Goal: Task Accomplishment & Management: Complete application form

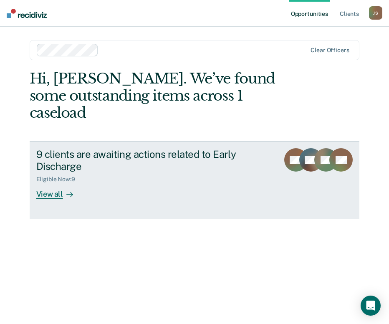
click at [55, 183] on div "View all" at bounding box center [59, 191] width 47 height 16
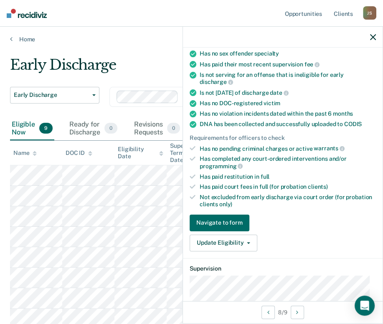
scroll to position [180, 0]
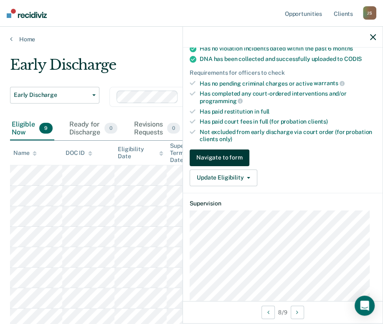
click at [221, 153] on button "Navigate to form" at bounding box center [220, 158] width 60 height 17
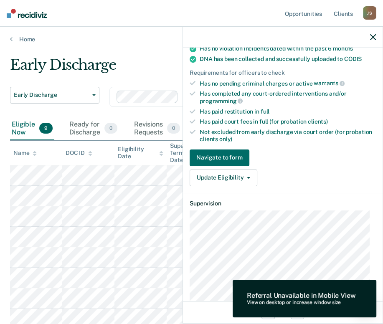
click at [282, 135] on div "Not excluded from early discharge via court order (for probation clients only)" at bounding box center [288, 136] width 176 height 14
click at [226, 155] on button "Navigate to form" at bounding box center [220, 158] width 60 height 17
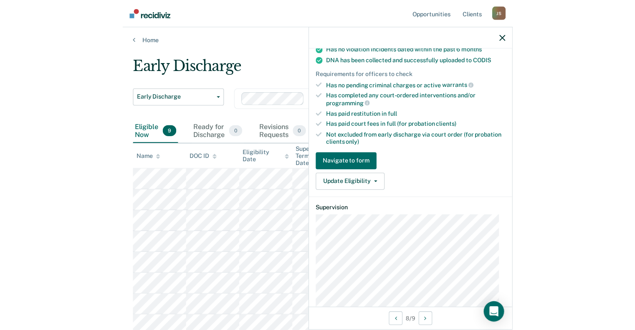
scroll to position [0, 0]
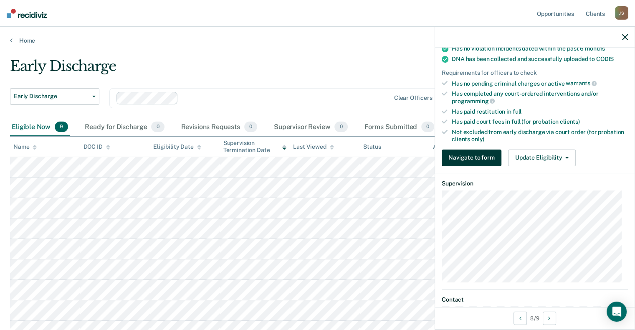
click at [389, 160] on button "Navigate to form" at bounding box center [472, 158] width 60 height 17
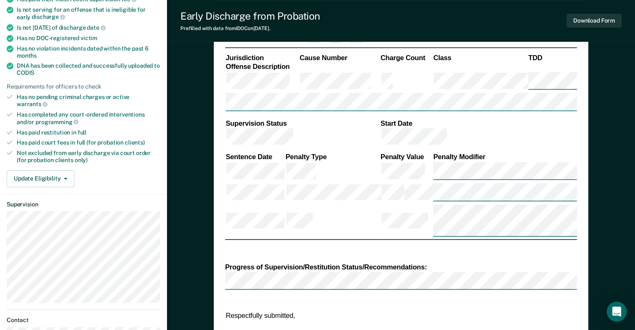
scroll to position [183, 0]
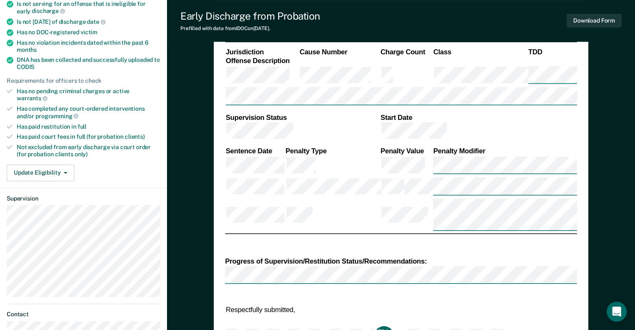
type textarea "x"
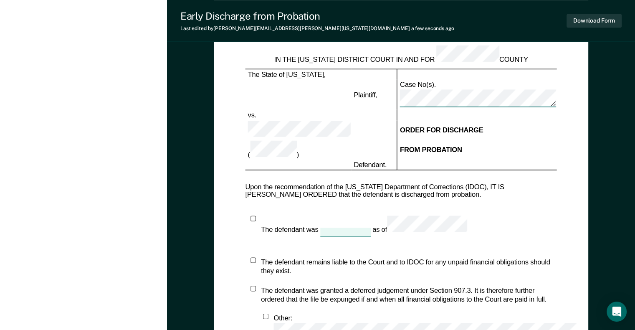
scroll to position [785, 0]
